Goal: Task Accomplishment & Management: Complete application form

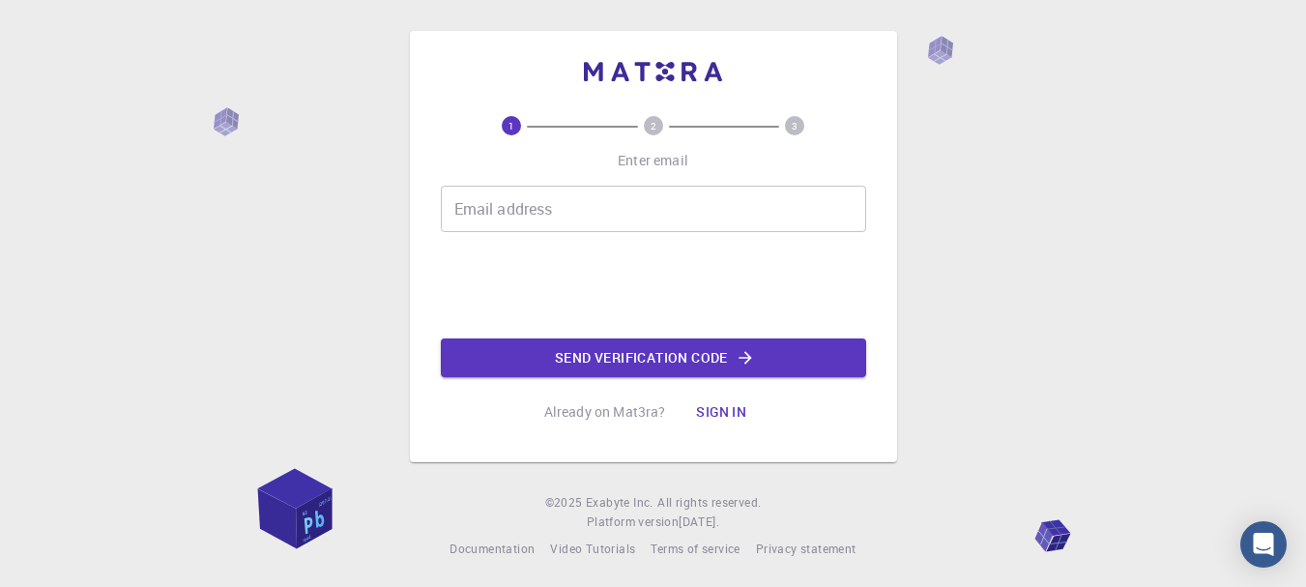
click at [544, 212] on input "Email address" at bounding box center [653, 209] width 425 height 46
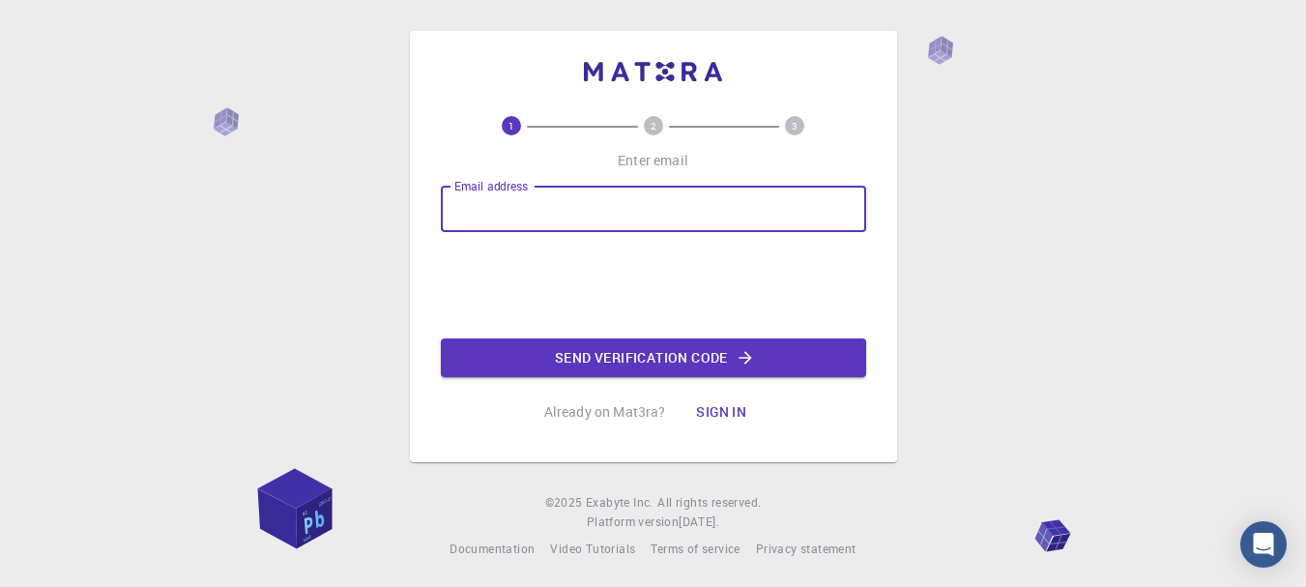
type input "[EMAIL_ADDRESS][DOMAIN_NAME]"
drag, startPoint x: 668, startPoint y: 203, endPoint x: 253, endPoint y: 222, distance: 415.3
click at [254, 222] on div "1 2 3 Enter email Email address [EMAIL_ADDRESS][DOMAIN_NAME] Email address Send…" at bounding box center [653, 295] width 1306 height 590
click at [488, 205] on input "Email address" at bounding box center [653, 209] width 425 height 46
type input "[EMAIL_ADDRESS][DOMAIN_NAME]"
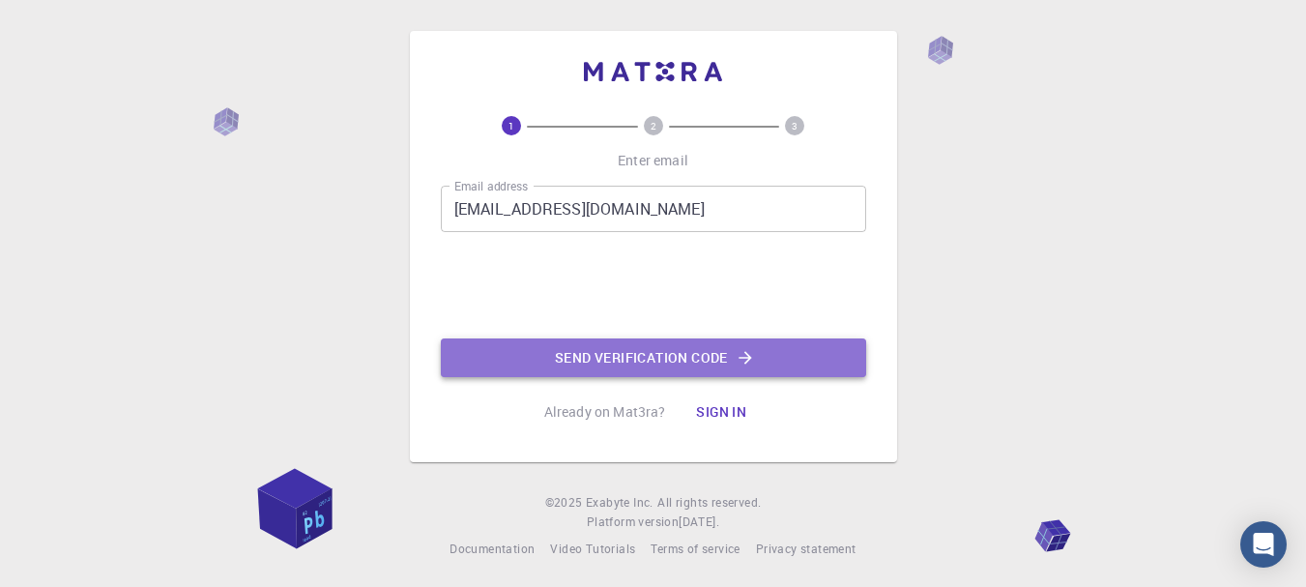
click at [594, 365] on button "Send verification code" at bounding box center [653, 357] width 425 height 39
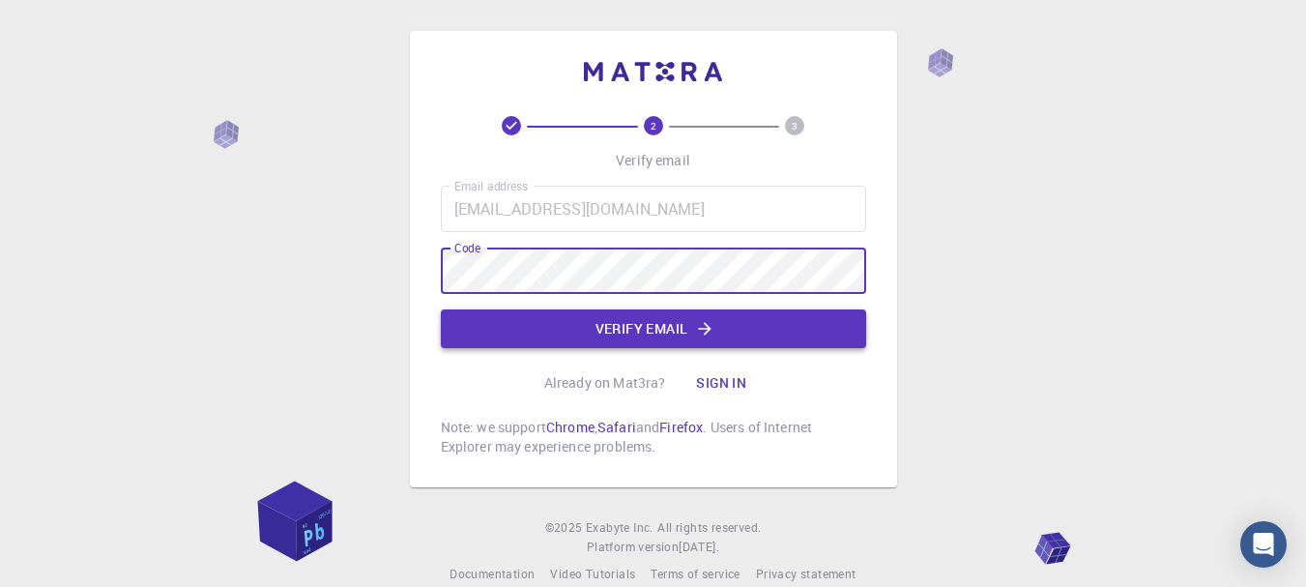
click at [572, 324] on button "Verify email" at bounding box center [653, 328] width 425 height 39
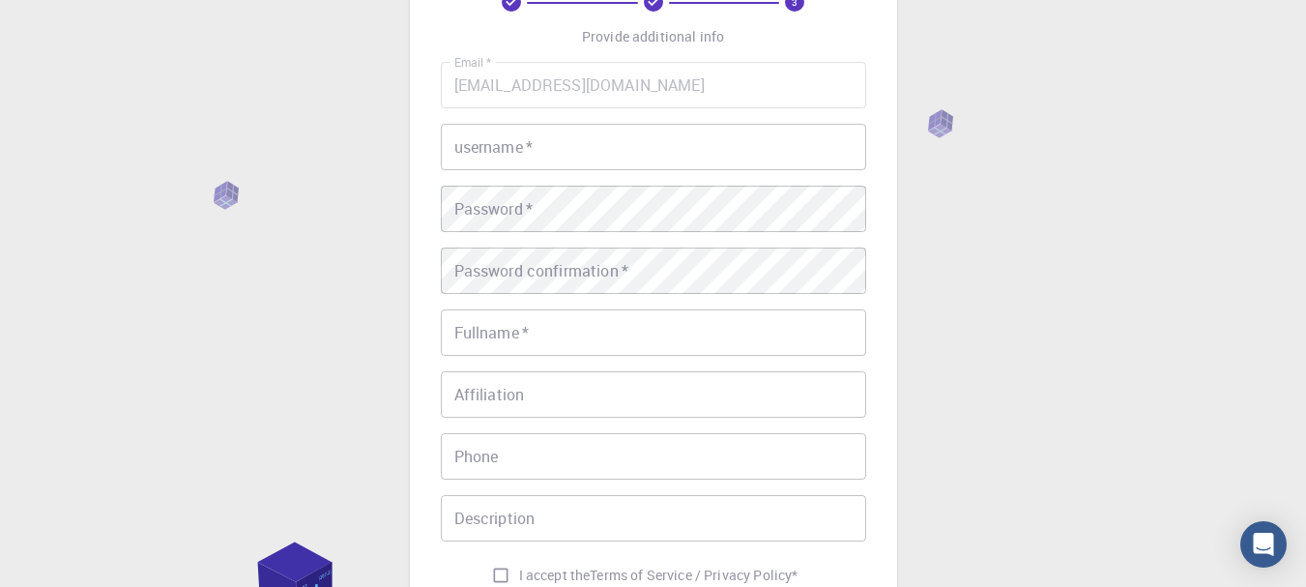
scroll to position [290, 0]
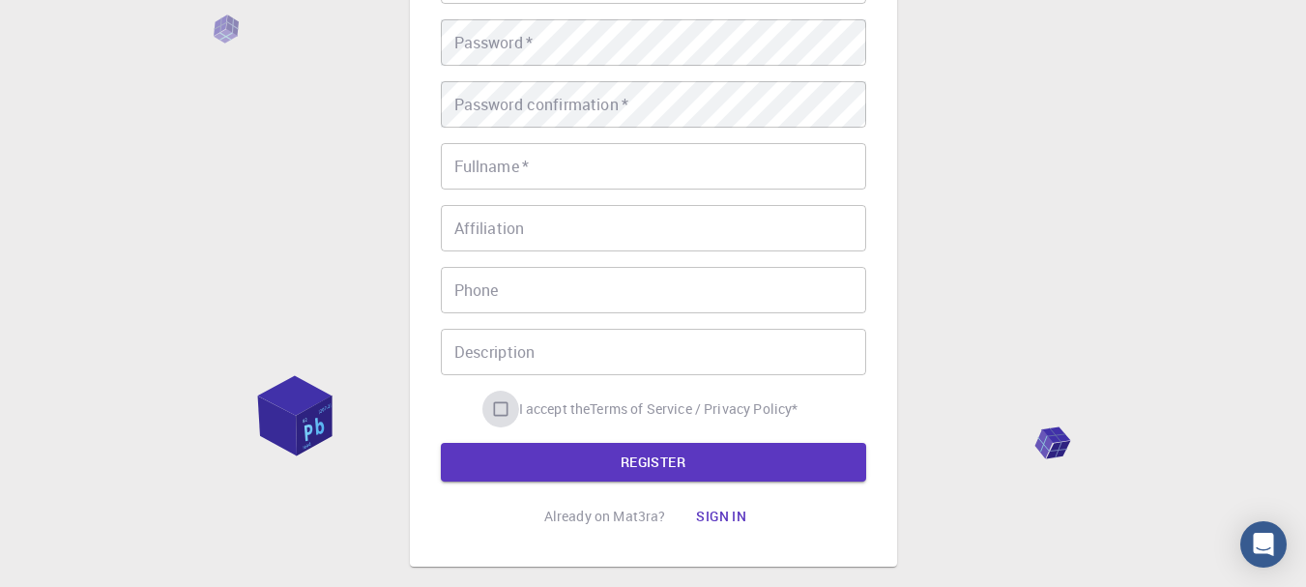
click at [501, 411] on input "I accept the Terms of Service / Privacy Policy *" at bounding box center [501, 409] width 37 height 37
checkbox input "true"
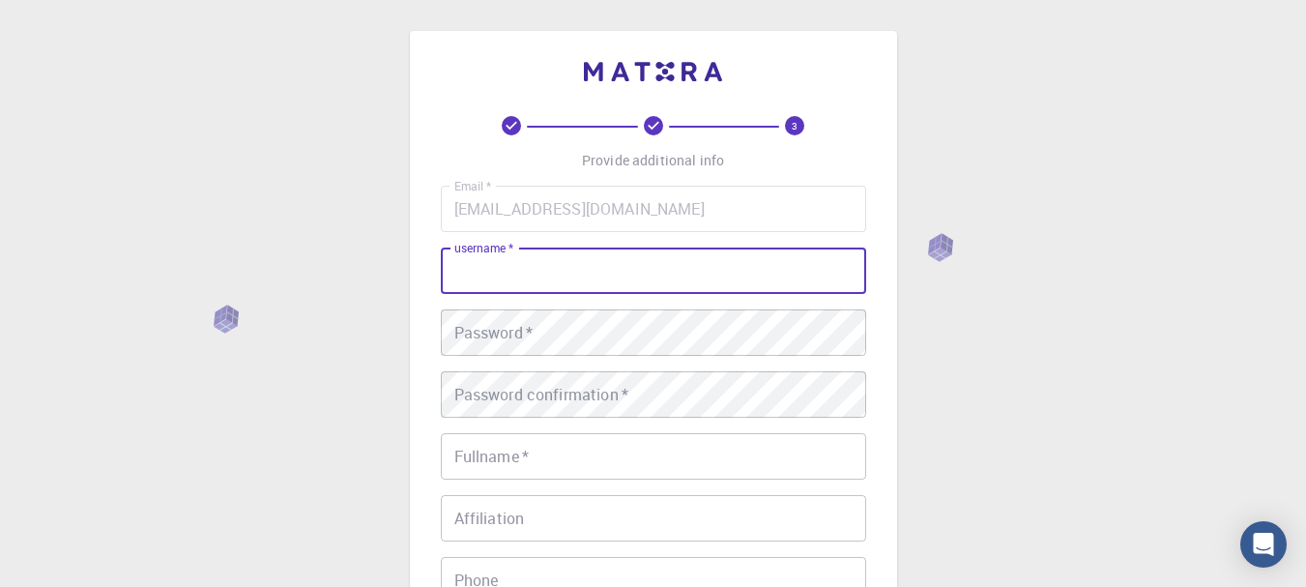
click at [537, 291] on input "username   *" at bounding box center [653, 271] width 425 height 46
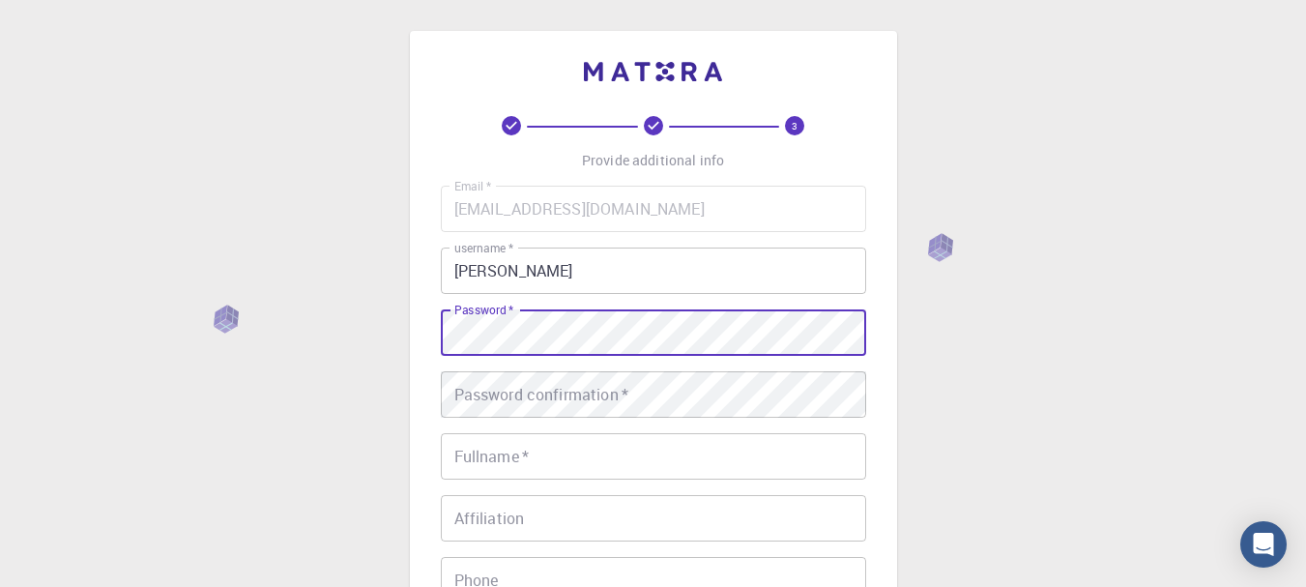
click at [346, 331] on div "3 Provide additional info Email   * [EMAIL_ADDRESS][DOMAIN_NAME] Email   * user…" at bounding box center [653, 492] width 1306 height 984
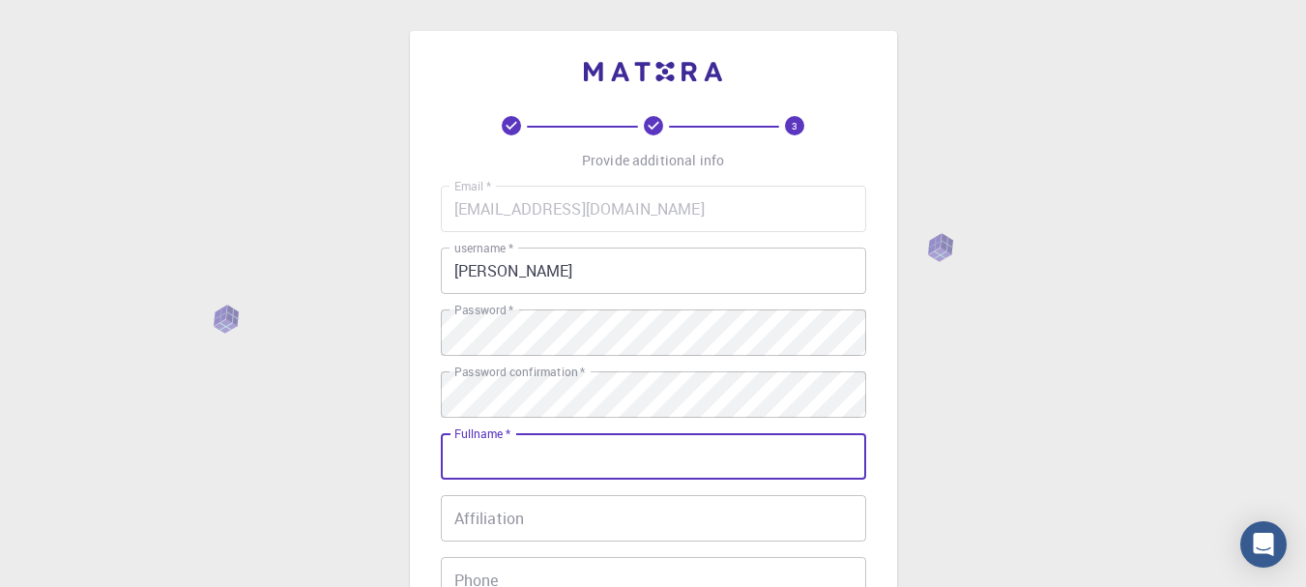
click at [539, 463] on input "Fullname   *" at bounding box center [653, 456] width 425 height 46
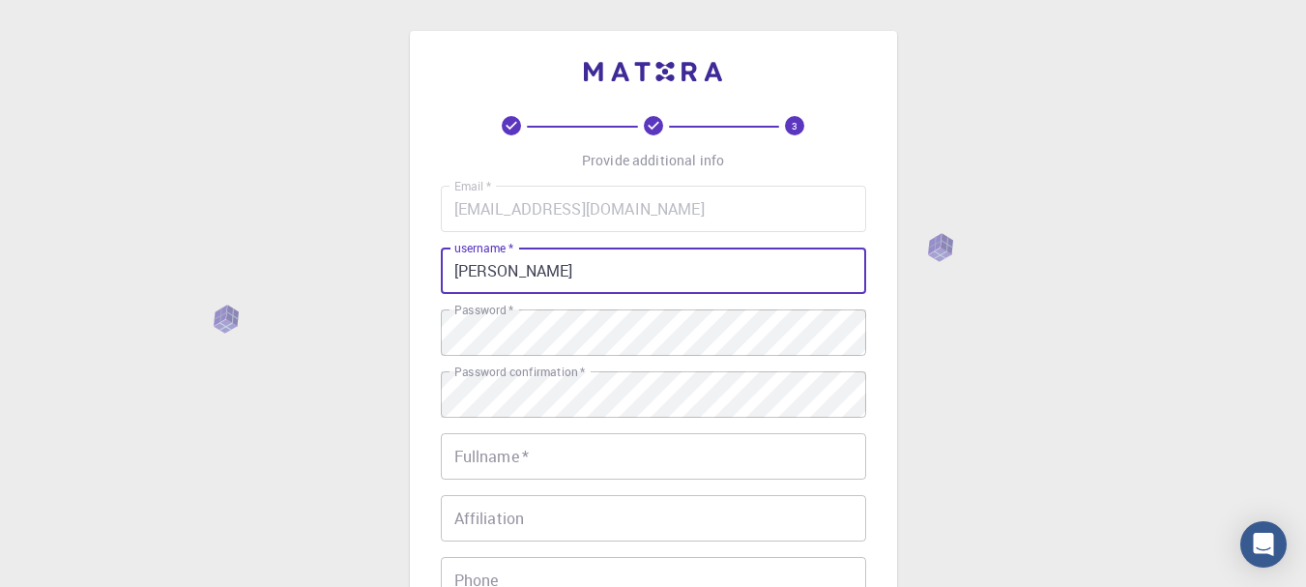
click at [621, 268] on input "[PERSON_NAME]" at bounding box center [653, 271] width 425 height 46
drag, startPoint x: 621, startPoint y: 268, endPoint x: 542, endPoint y: 274, distance: 78.5
click at [542, 274] on input "[PERSON_NAME]" at bounding box center [653, 271] width 425 height 46
type input "[PERSON_NAME]"
click at [480, 453] on input "Fullname   *" at bounding box center [653, 456] width 425 height 46
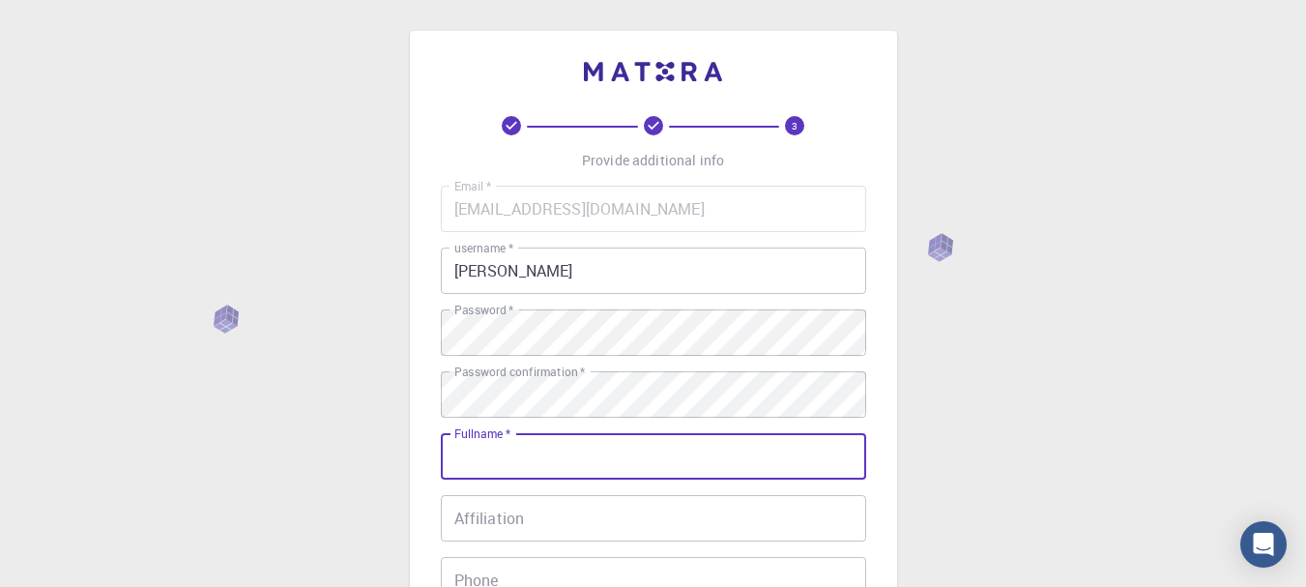
type input "[PERSON_NAME]"
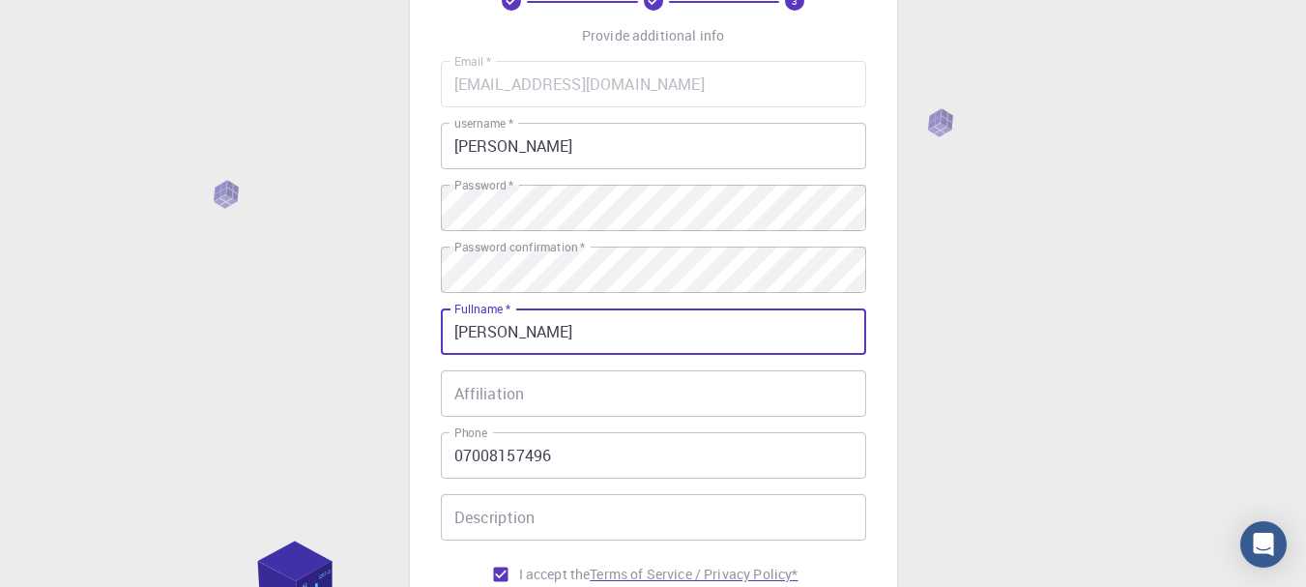
scroll to position [290, 0]
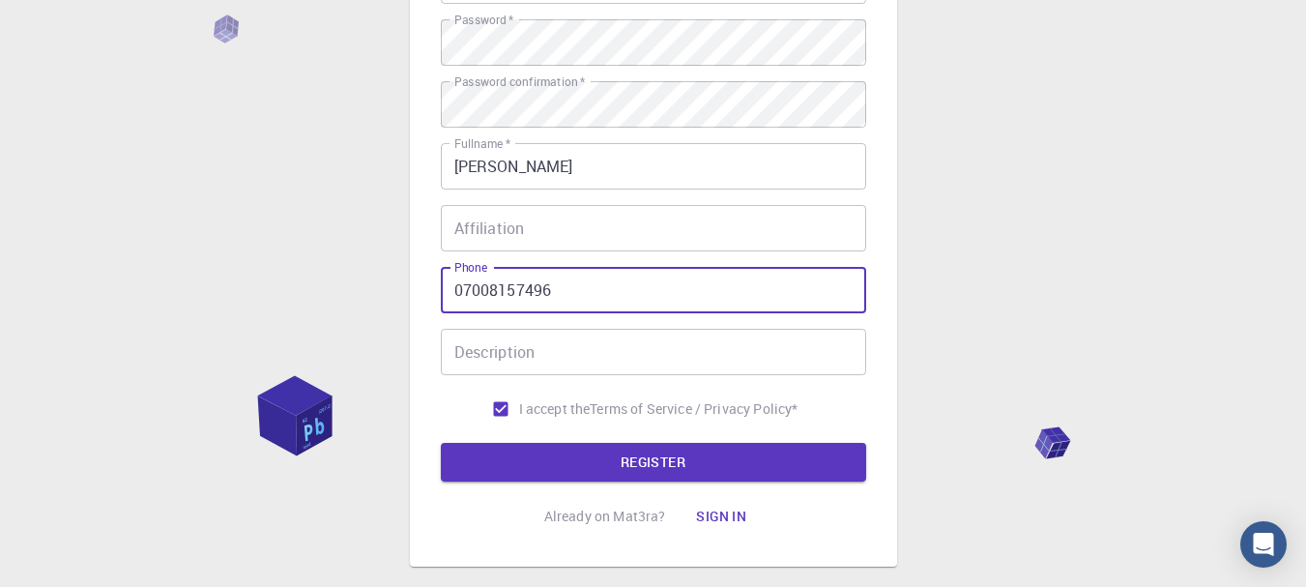
click at [461, 291] on input "07008157496" at bounding box center [653, 290] width 425 height 46
type input "7008157496"
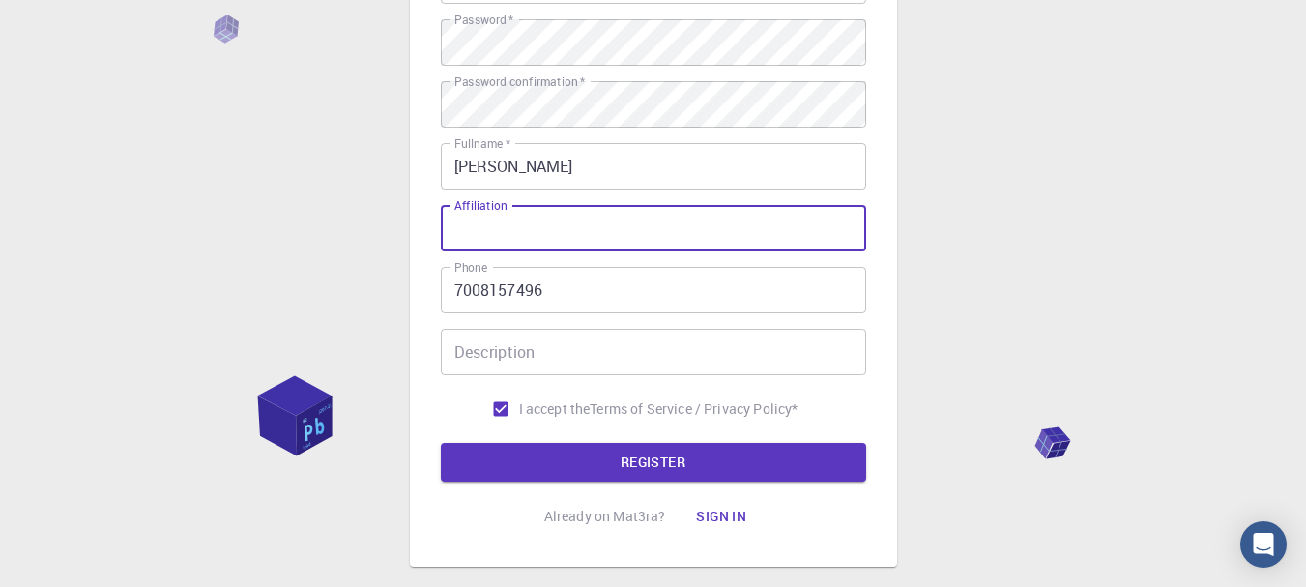
click at [505, 232] on input "Affiliation" at bounding box center [653, 228] width 425 height 46
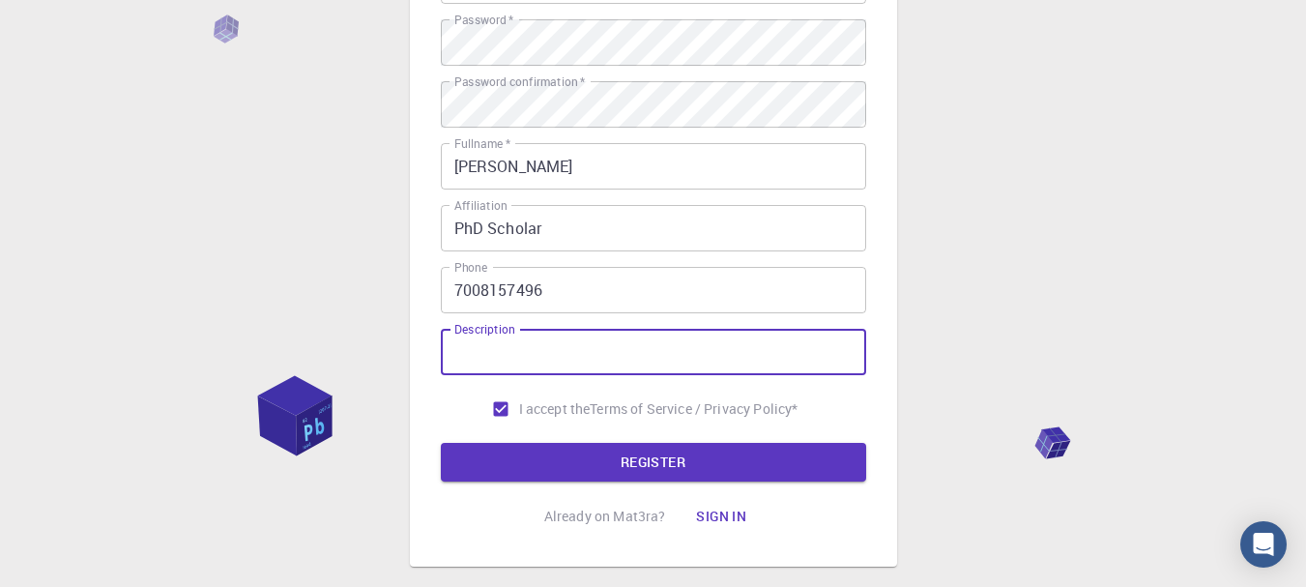
click at [566, 348] on input "Description" at bounding box center [653, 352] width 425 height 46
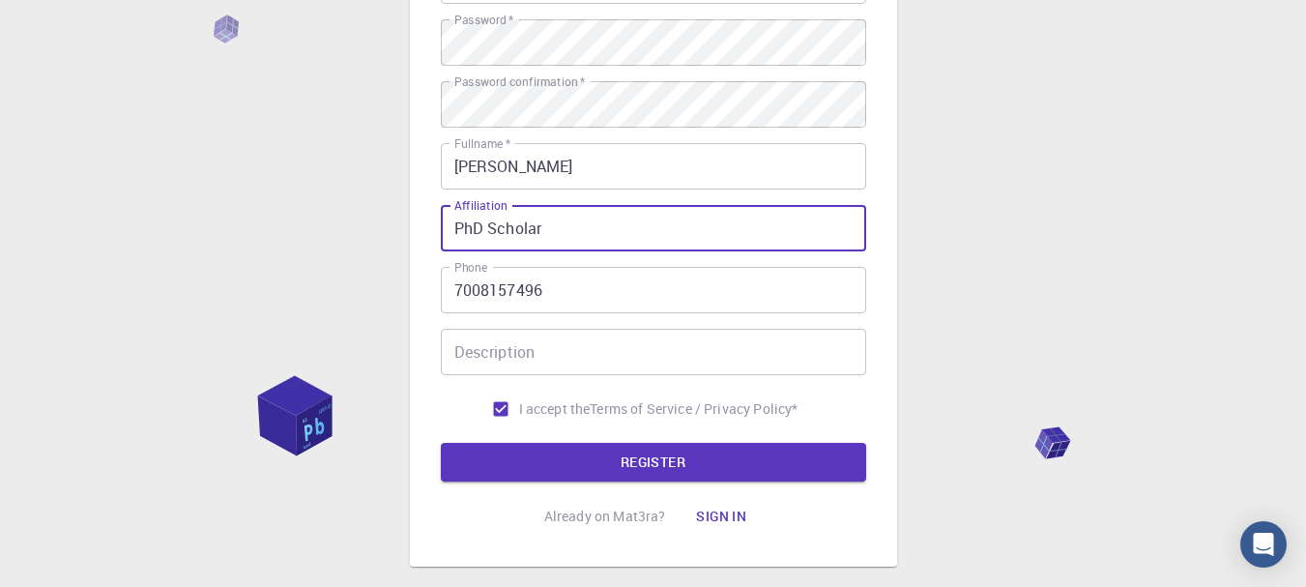
click at [537, 234] on input "PhD Scholar" at bounding box center [653, 228] width 425 height 46
click at [558, 225] on input "PhD Scholar" at bounding box center [653, 228] width 425 height 46
drag, startPoint x: 556, startPoint y: 228, endPoint x: 404, endPoint y: 228, distance: 151.8
click at [404, 228] on div "3 Provide additional info Email   * [EMAIL_ADDRESS][DOMAIN_NAME] Email   * user…" at bounding box center [653, 202] width 1306 height 984
type input "SOA university"
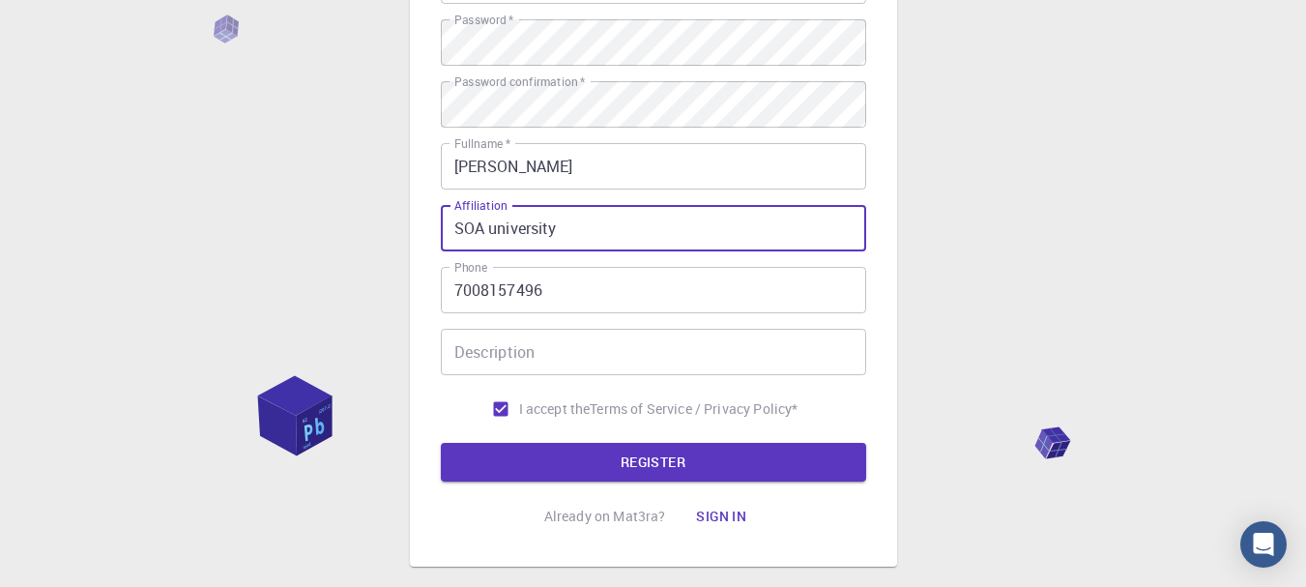
click at [564, 349] on input "Description" at bounding box center [653, 352] width 425 height 46
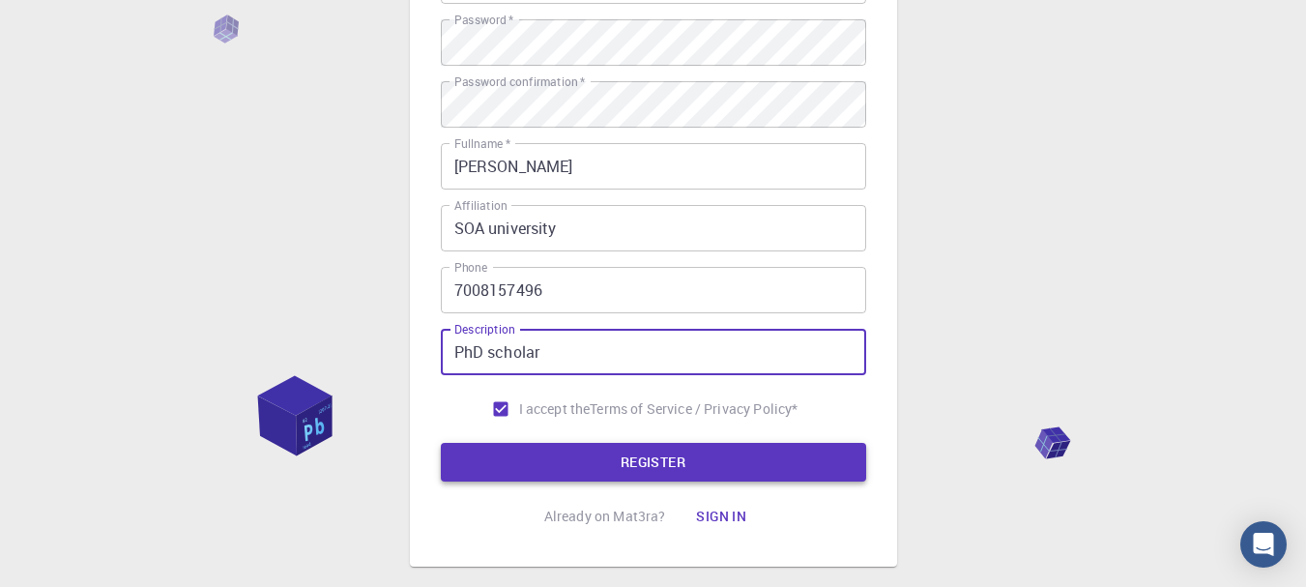
type input "PhD scholar"
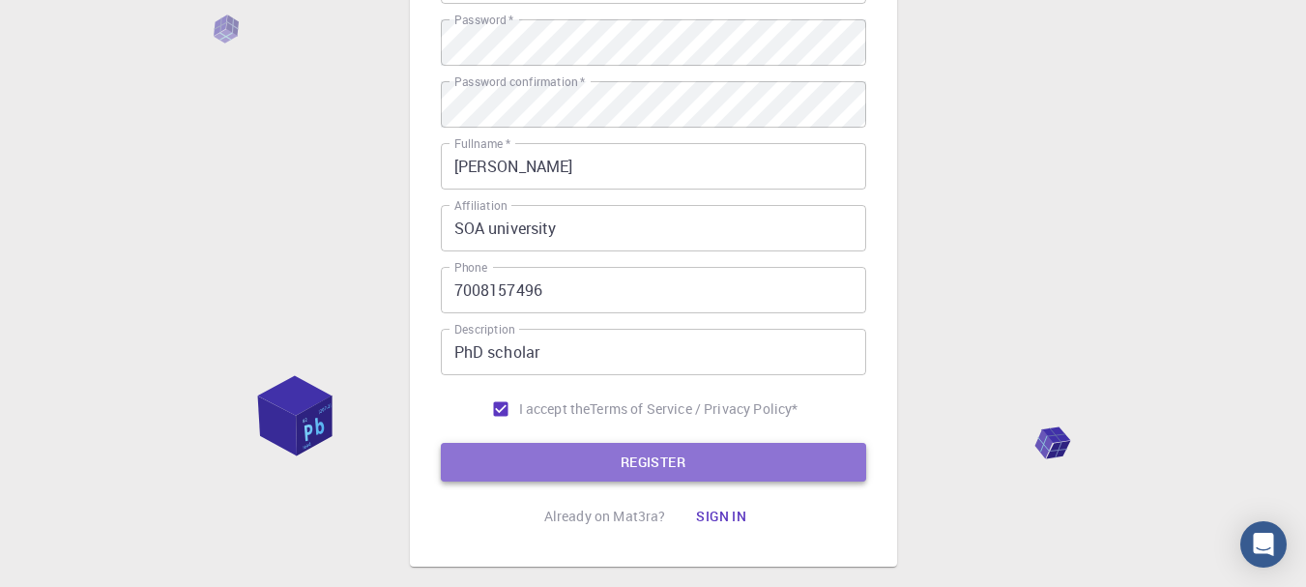
click at [687, 452] on button "REGISTER" at bounding box center [653, 462] width 425 height 39
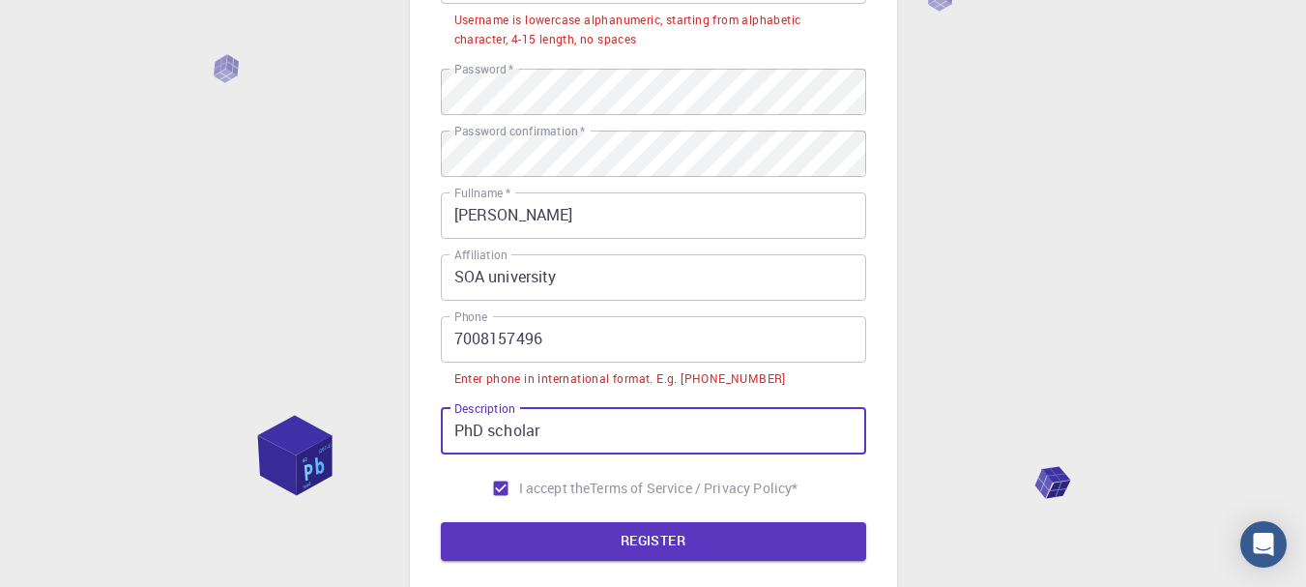
click at [651, 433] on input "PhD scholar" at bounding box center [653, 431] width 425 height 46
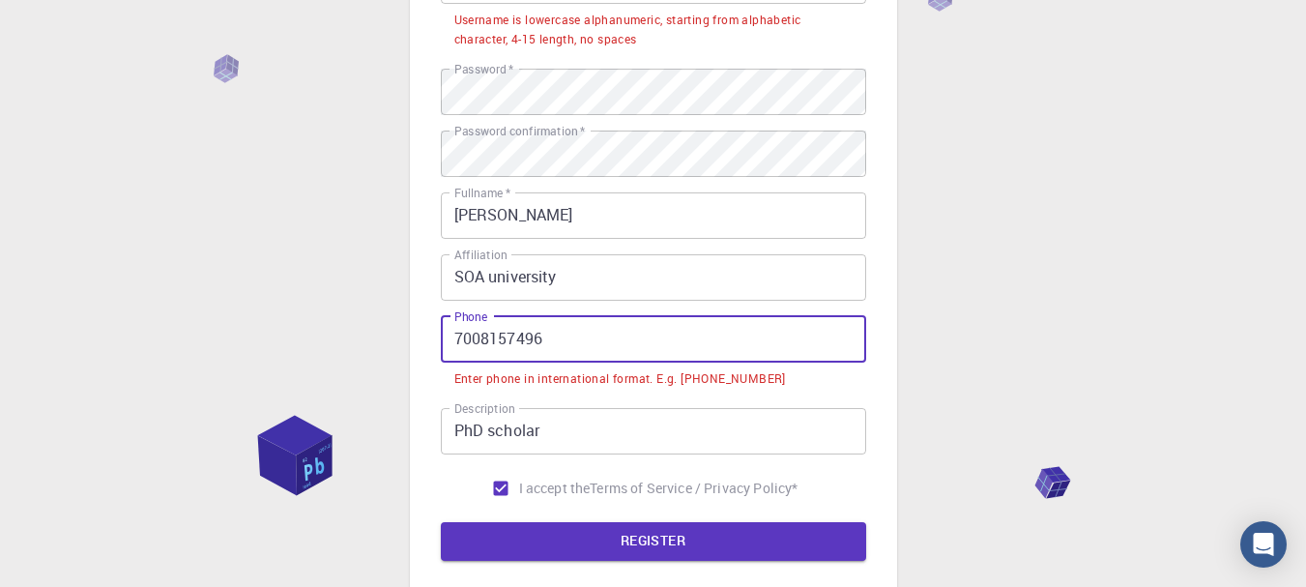
drag, startPoint x: 549, startPoint y: 345, endPoint x: 425, endPoint y: 343, distance: 123.8
click at [425, 343] on div "3 Provide additional info Email   * [EMAIL_ADDRESS][DOMAIN_NAME] Email   * user…" at bounding box center [653, 193] width 487 height 905
click at [937, 396] on div "3 Provide additional info Email   * [EMAIL_ADDRESS][DOMAIN_NAME] Email   * user…" at bounding box center [653, 241] width 1306 height 1063
drag, startPoint x: 566, startPoint y: 340, endPoint x: 307, endPoint y: 338, distance: 258.2
click at [309, 339] on div "3 Provide additional info Email   * [EMAIL_ADDRESS][DOMAIN_NAME] Email   * user…" at bounding box center [653, 241] width 1306 height 1063
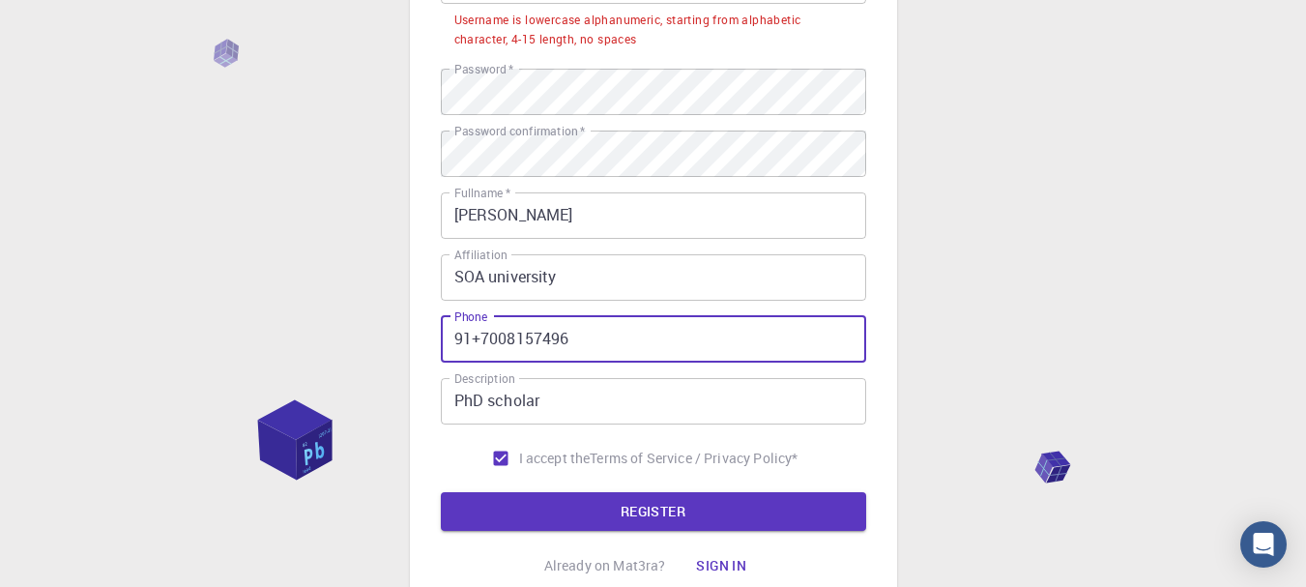
type input "91+7008157496"
click at [441, 492] on button "REGISTER" at bounding box center [653, 511] width 425 height 39
